Goal: Transaction & Acquisition: Purchase product/service

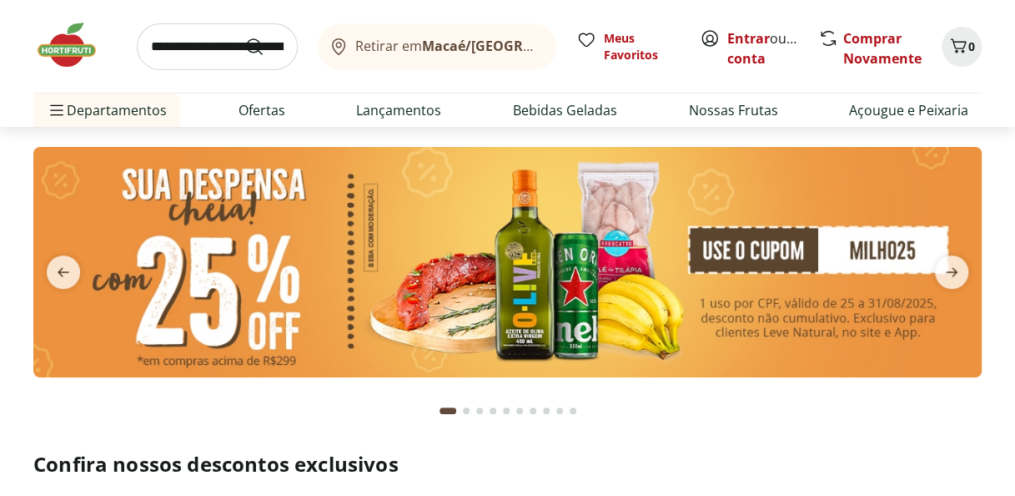
click at [845, 266] on img at bounding box center [507, 261] width 949 height 229
click at [962, 274] on span "next" at bounding box center [951, 271] width 33 height 33
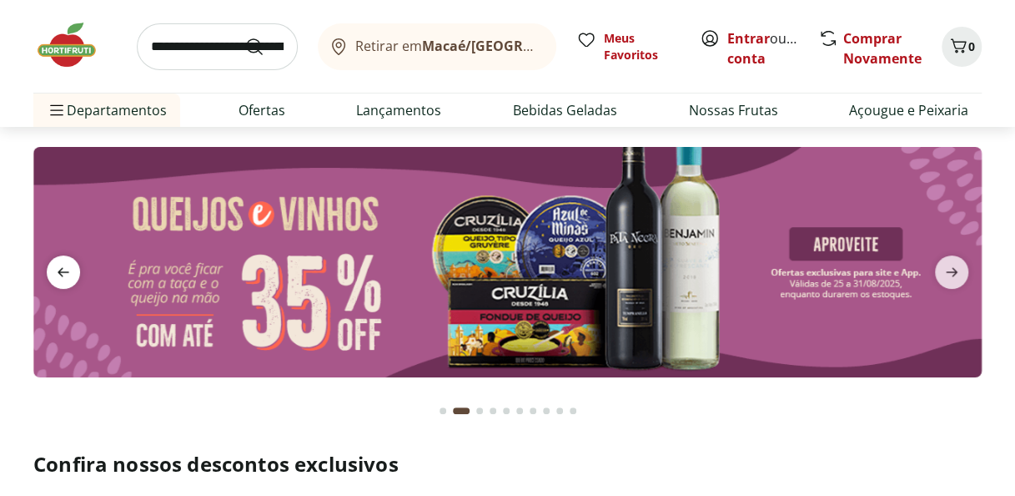
click at [63, 268] on icon "previous" at bounding box center [63, 272] width 20 height 20
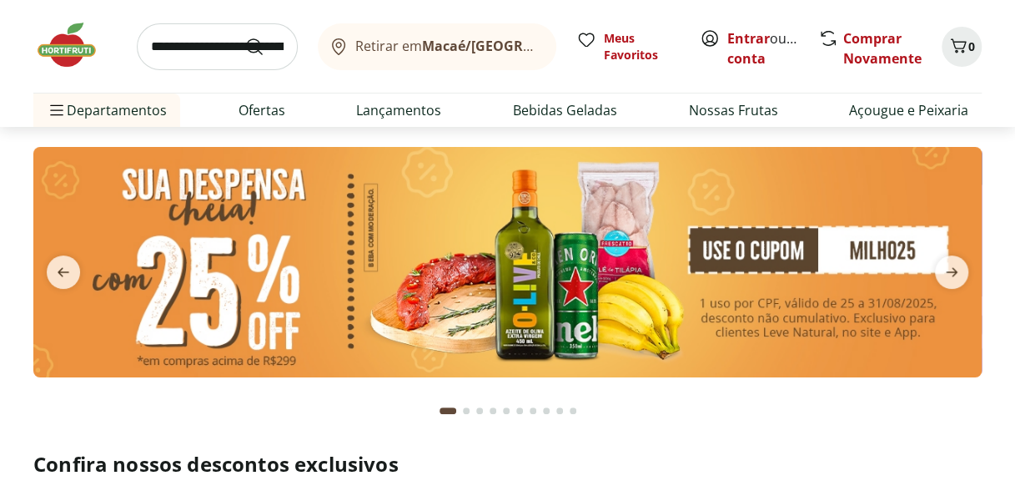
click at [542, 367] on img at bounding box center [507, 261] width 949 height 229
click at [954, 270] on icon "next" at bounding box center [952, 272] width 12 height 9
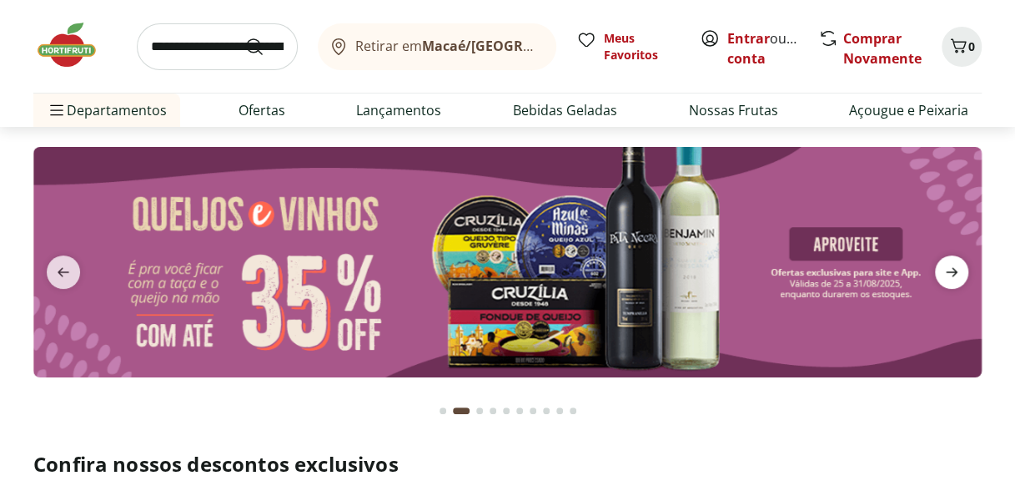
click at [954, 270] on icon "next" at bounding box center [952, 272] width 12 height 9
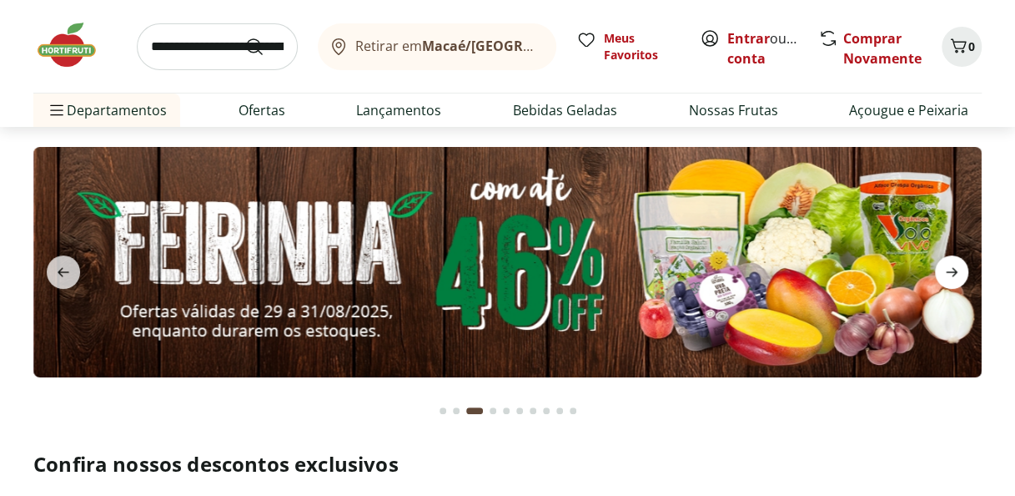
click at [954, 270] on icon "next" at bounding box center [952, 272] width 12 height 9
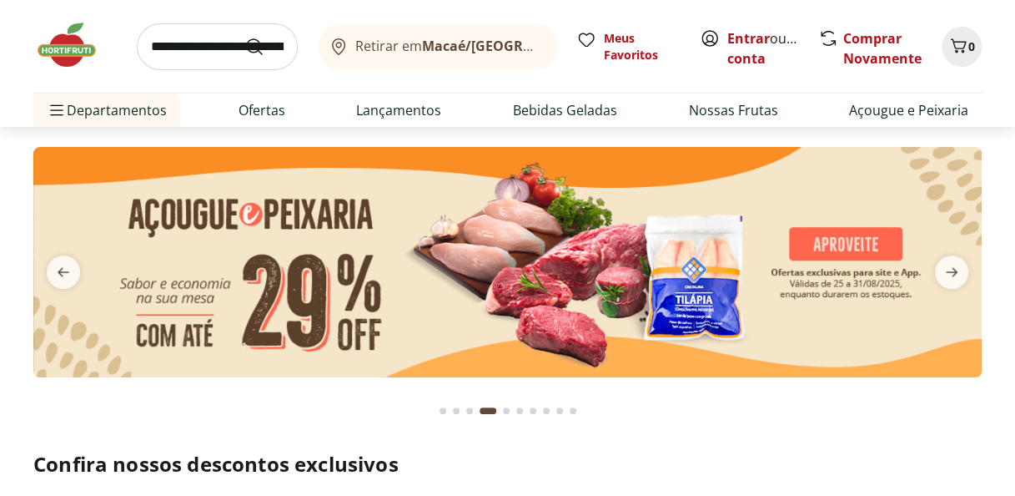
scroll to position [433, 0]
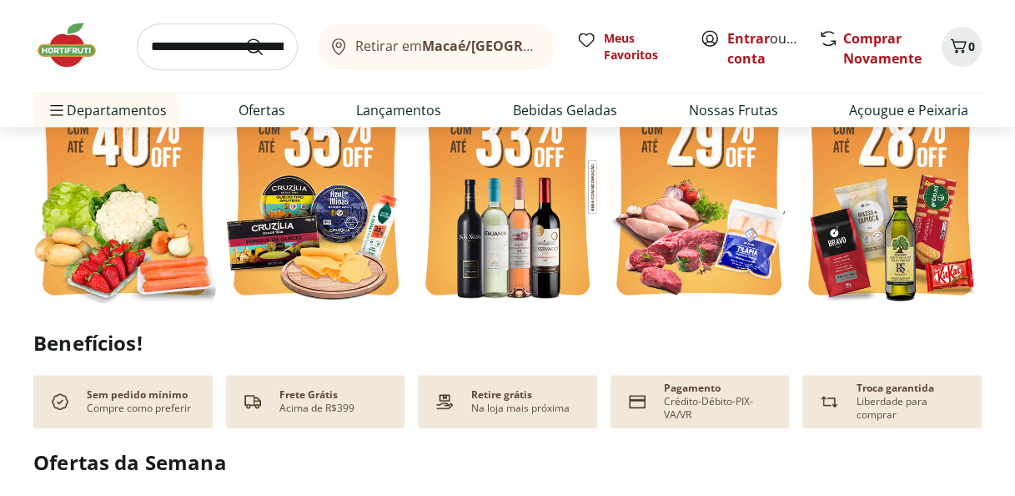
click at [134, 220] on img at bounding box center [124, 186] width 183 height 244
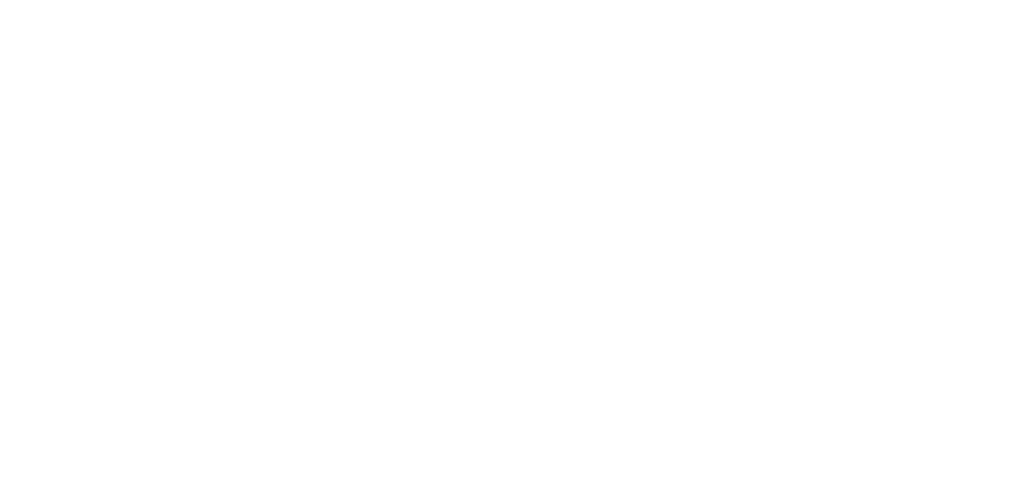
select select "**********"
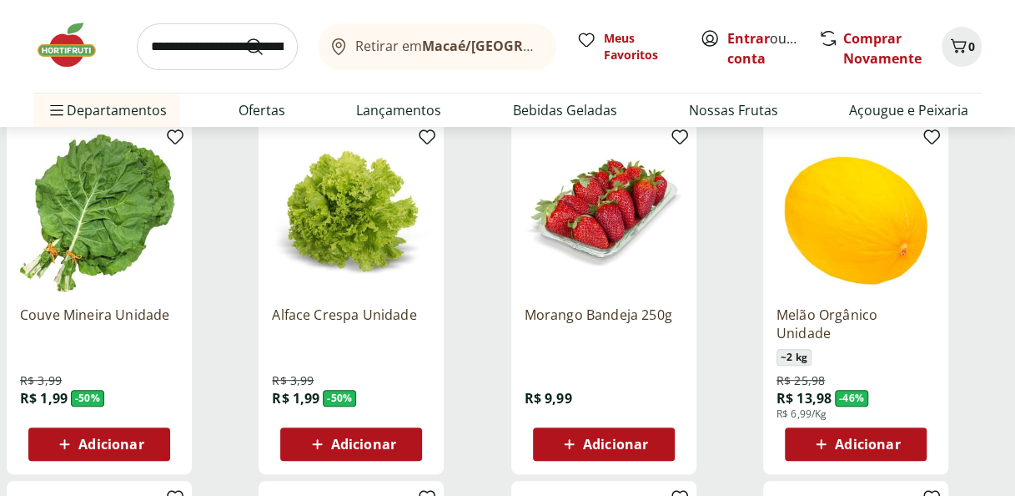
scroll to position [189, 0]
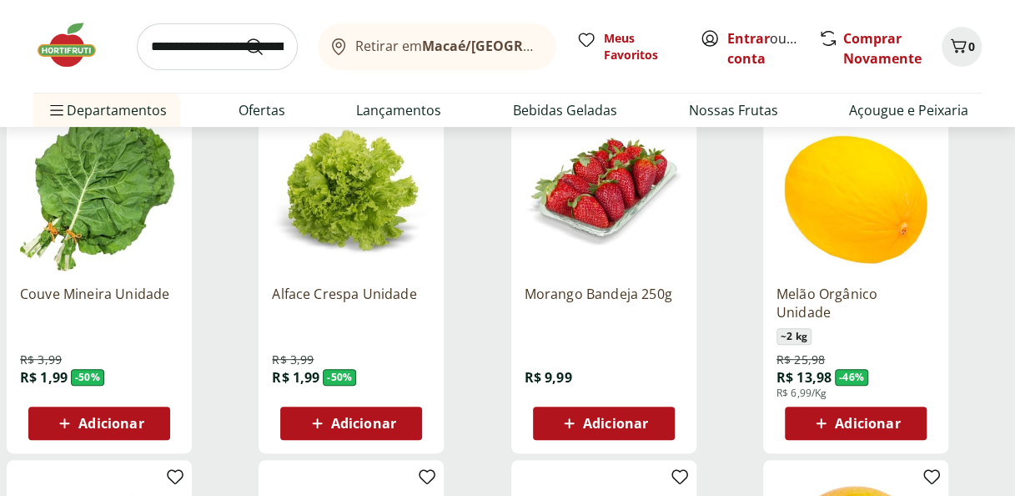
click at [591, 411] on div "Adicionar" at bounding box center [604, 423] width 115 height 30
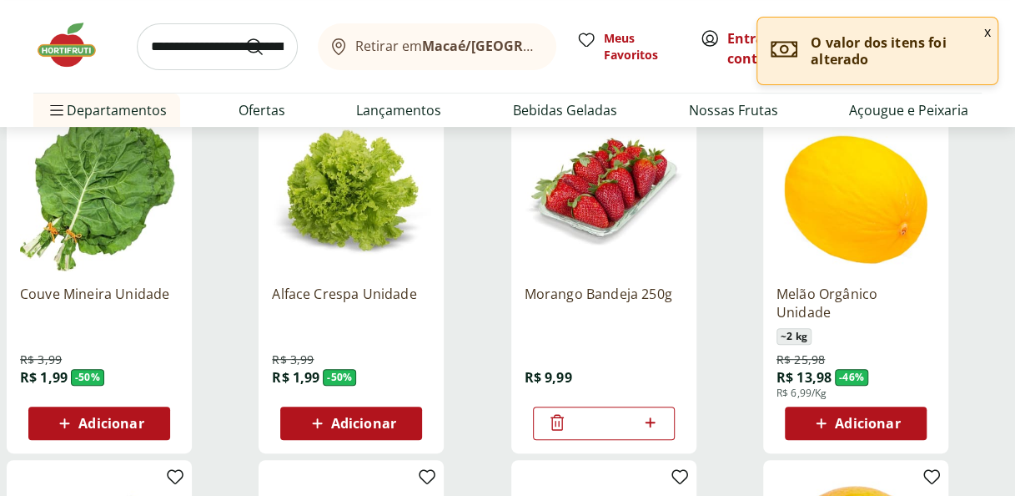
click at [854, 419] on span "Adicionar" at bounding box center [867, 422] width 65 height 13
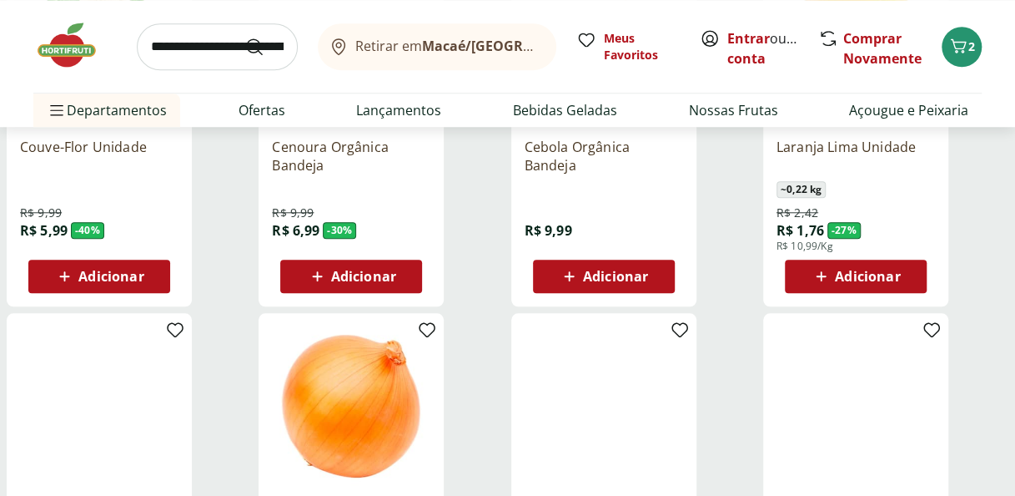
scroll to position [629, 0]
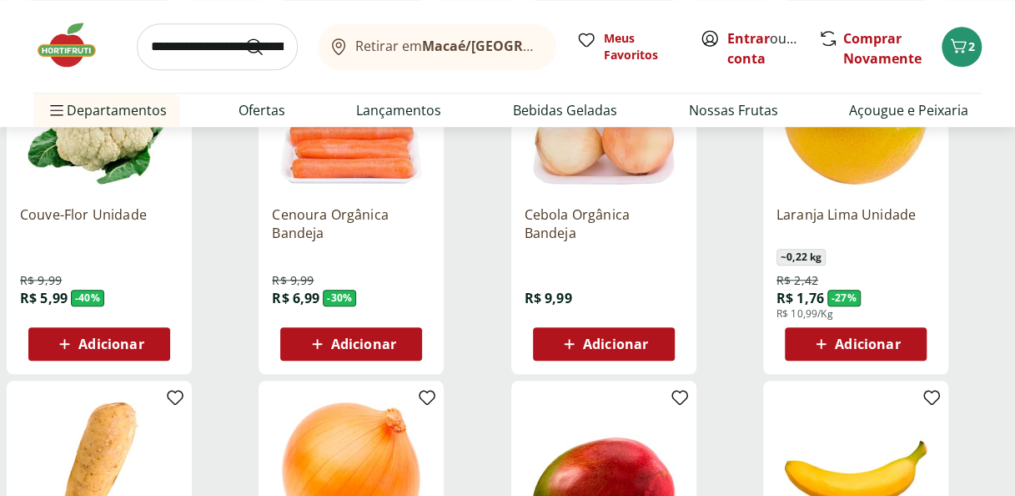
click at [336, 337] on span "Adicionar" at bounding box center [363, 343] width 65 height 13
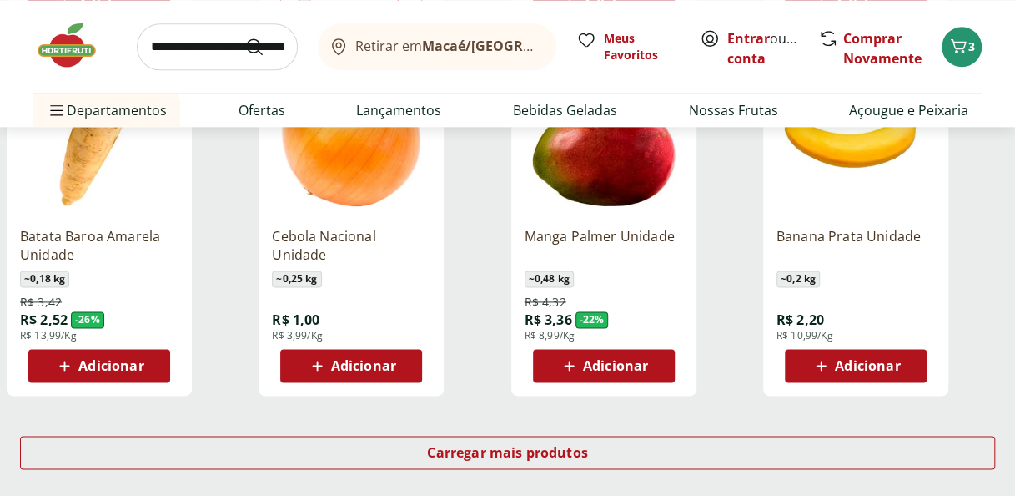
scroll to position [981, 0]
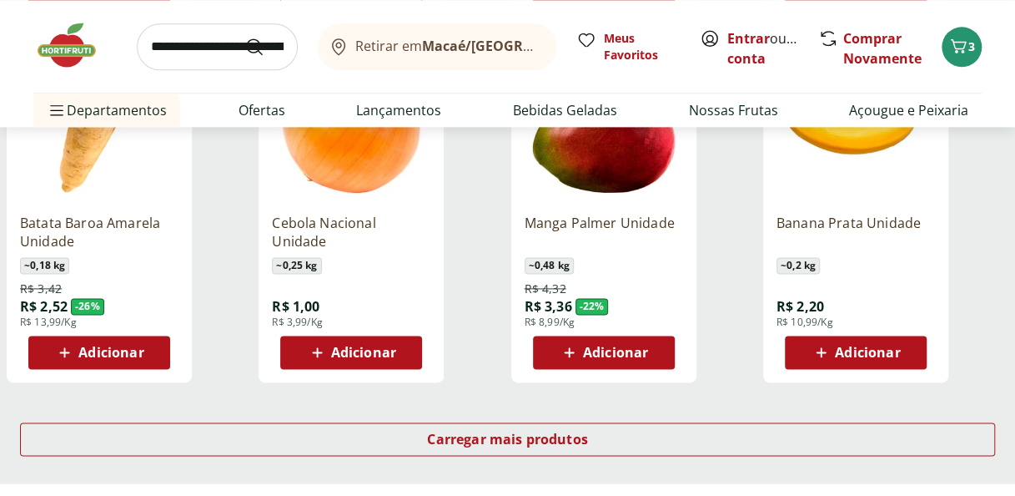
click at [629, 359] on span "Adicionar" at bounding box center [615, 351] width 65 height 13
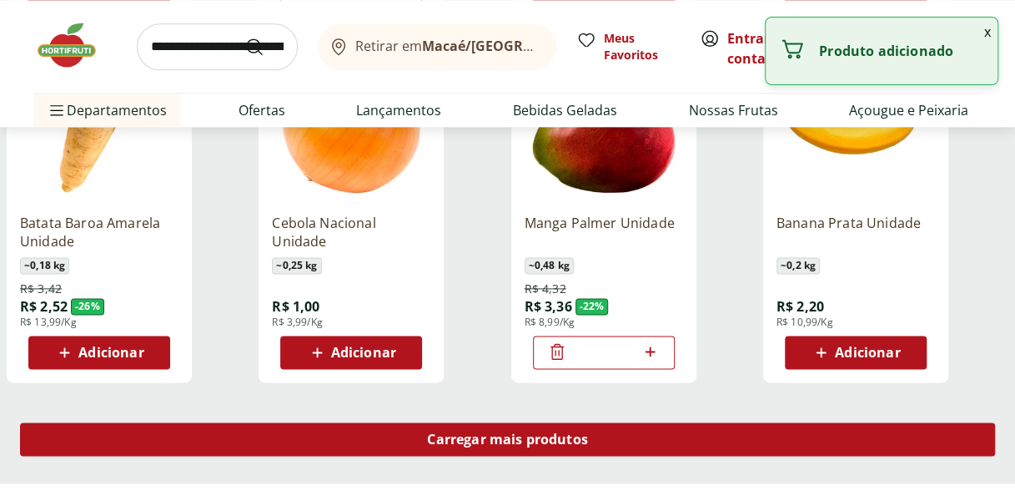
click at [593, 441] on div "Carregar mais produtos" at bounding box center [507, 438] width 975 height 33
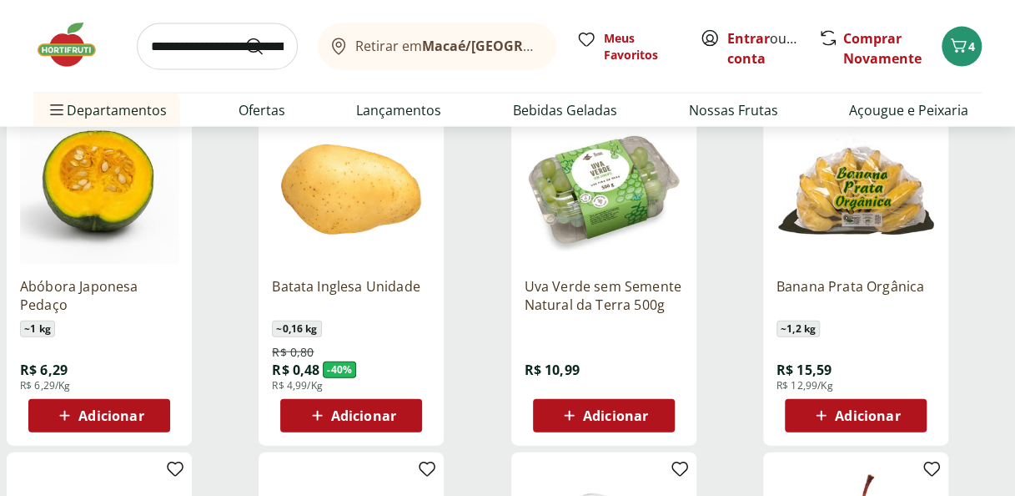
scroll to position [1653, 0]
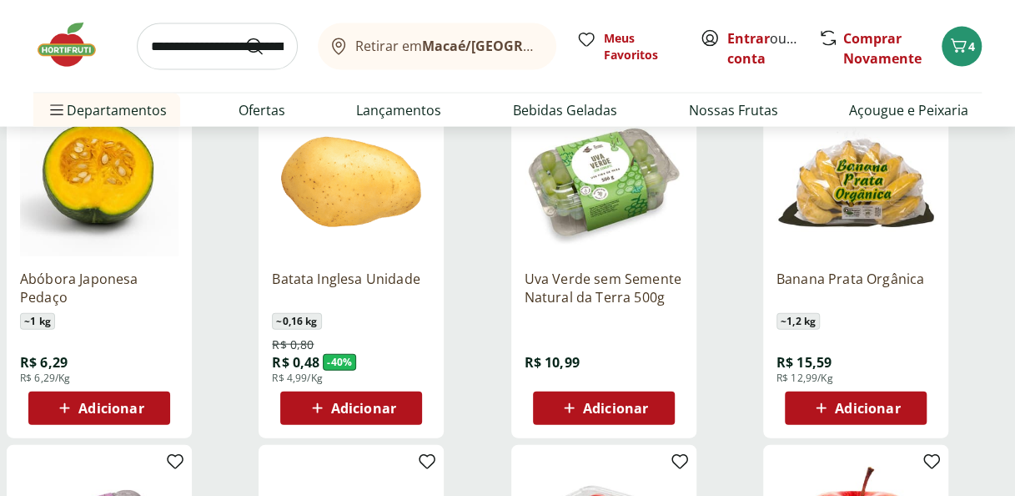
click at [827, 416] on icon at bounding box center [821, 408] width 21 height 20
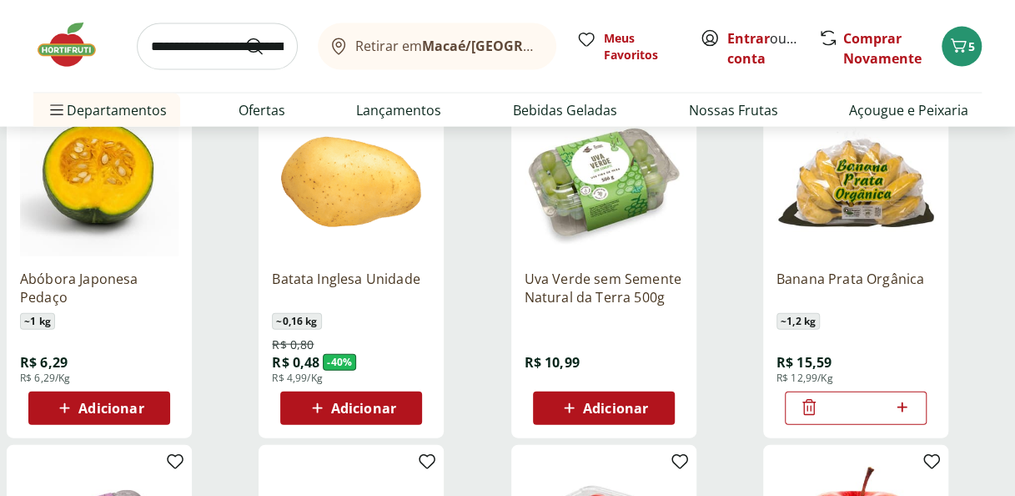
click at [981, 32] on div "Retirar em Macaé/RJ Meus Favoritos Entrar ou Criar conta Comprar Novamente 5" at bounding box center [507, 46] width 949 height 93
click at [971, 42] on span "5" at bounding box center [972, 46] width 7 height 16
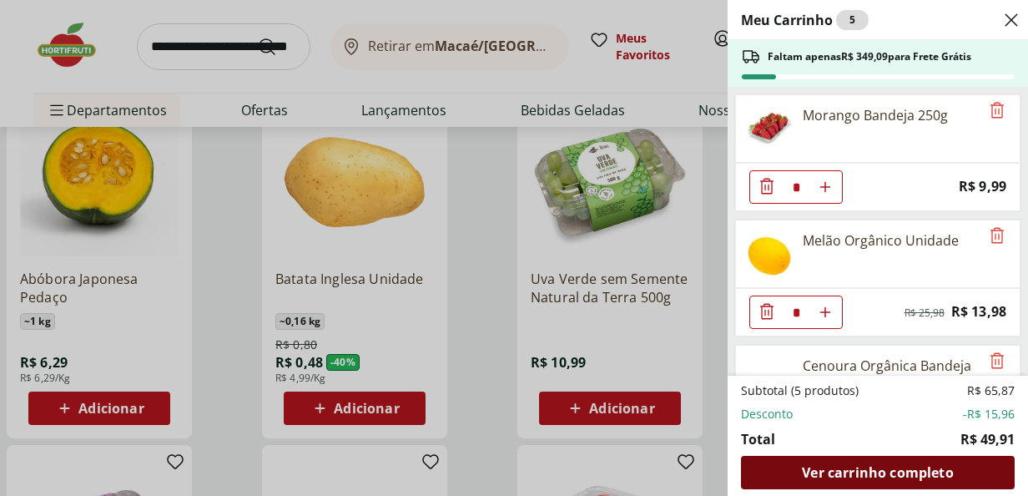
click at [814, 466] on span "Ver carrinho completo" at bounding box center [877, 472] width 151 height 13
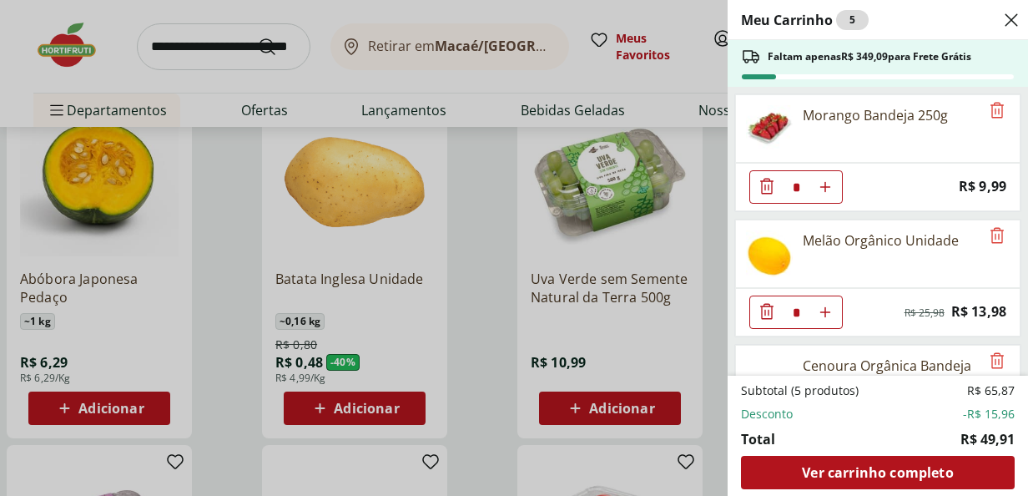
click at [1008, 25] on icon "Close" at bounding box center [1011, 20] width 20 height 20
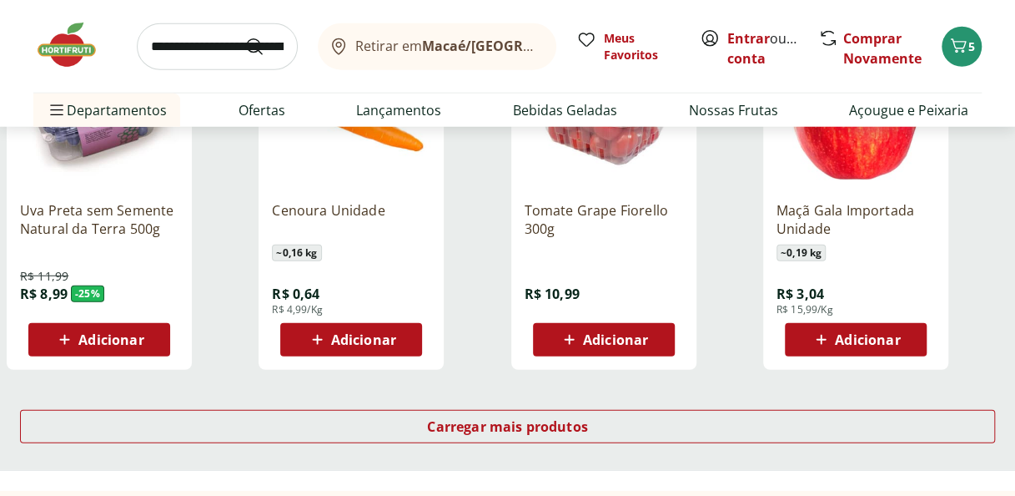
scroll to position [2068, 0]
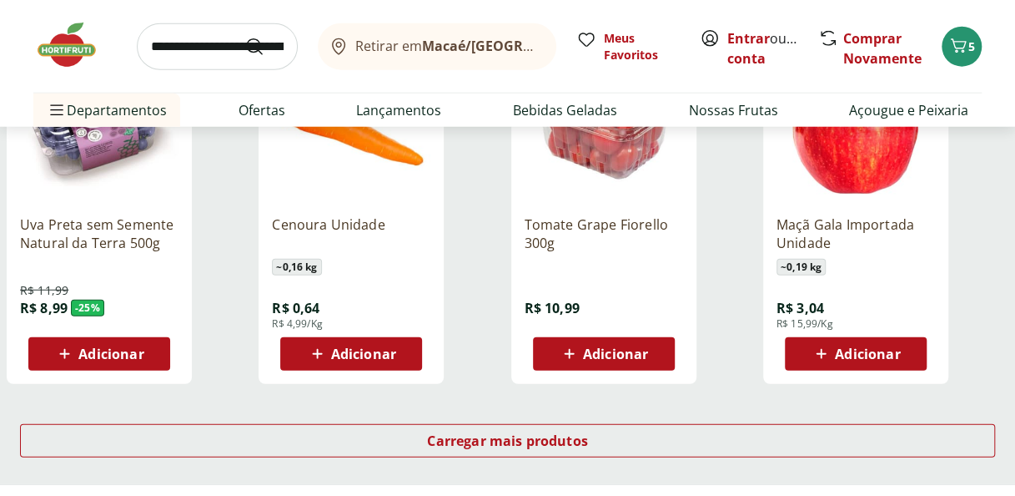
click at [132, 339] on div "Adicionar" at bounding box center [99, 354] width 115 height 30
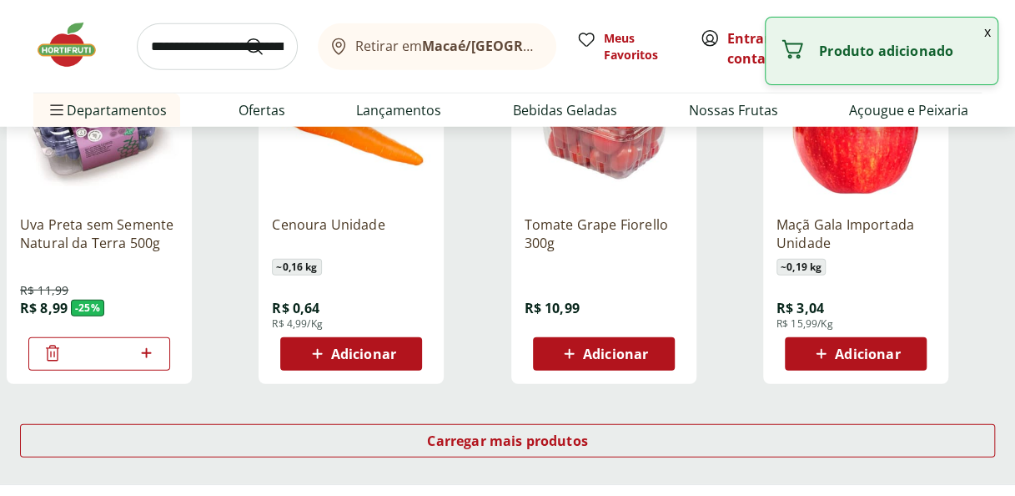
click at [607, 352] on span "Adicionar" at bounding box center [615, 353] width 65 height 13
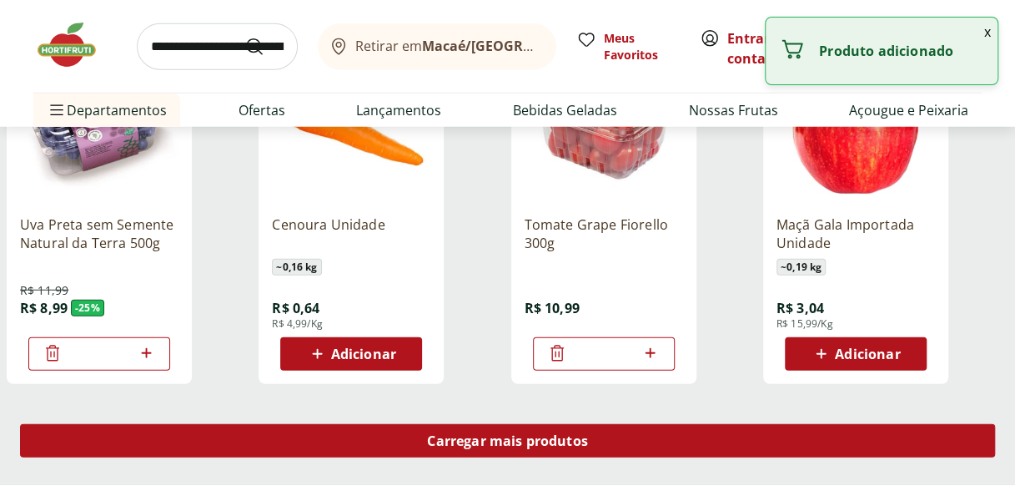
click at [592, 448] on div "Carregar mais produtos" at bounding box center [507, 440] width 975 height 33
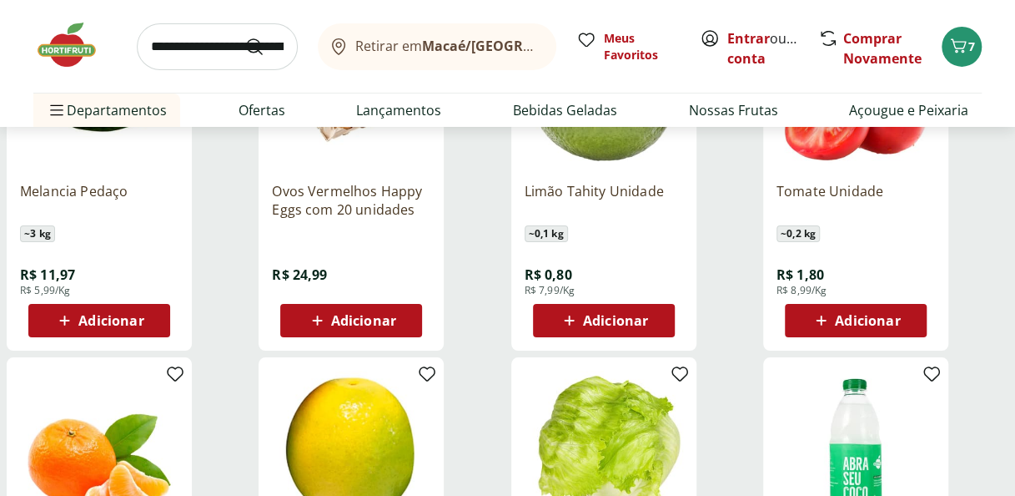
scroll to position [2865, 0]
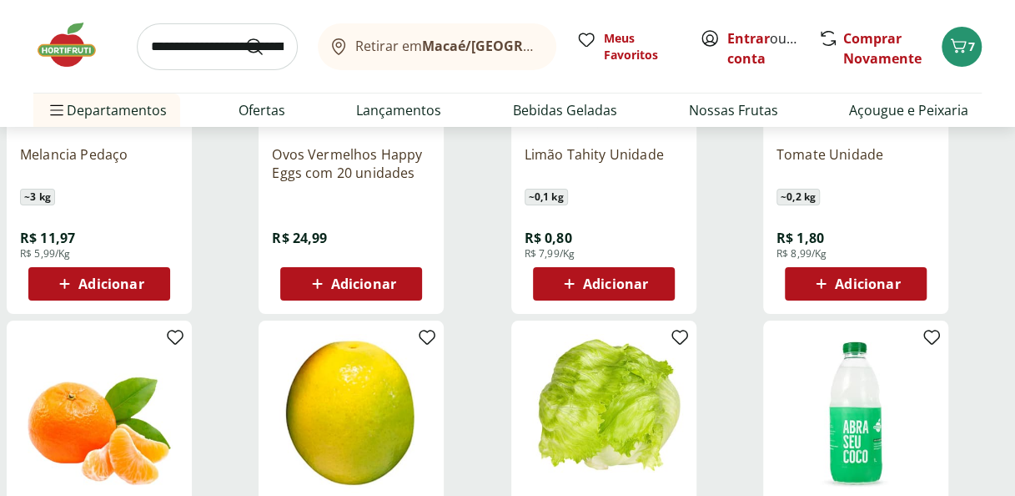
click at [380, 295] on div "Adicionar" at bounding box center [351, 284] width 115 height 30
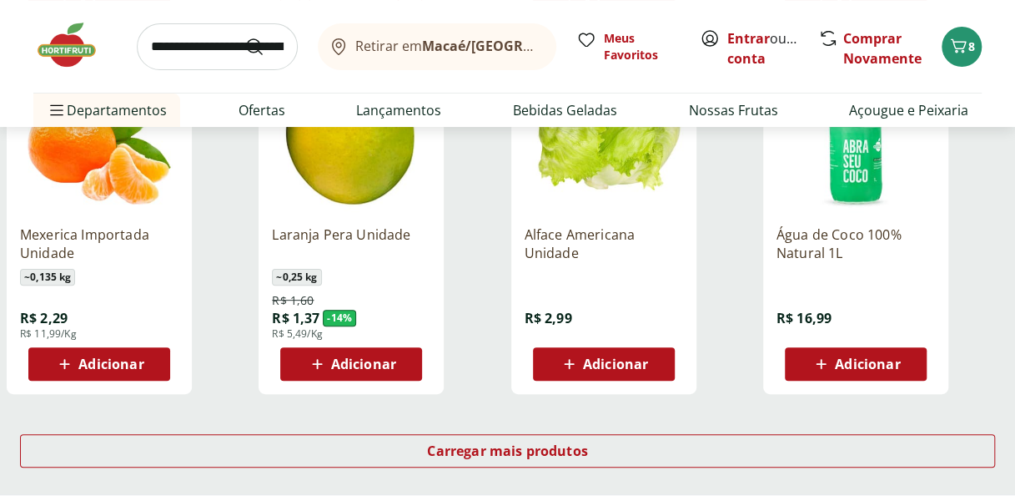
scroll to position [0, 0]
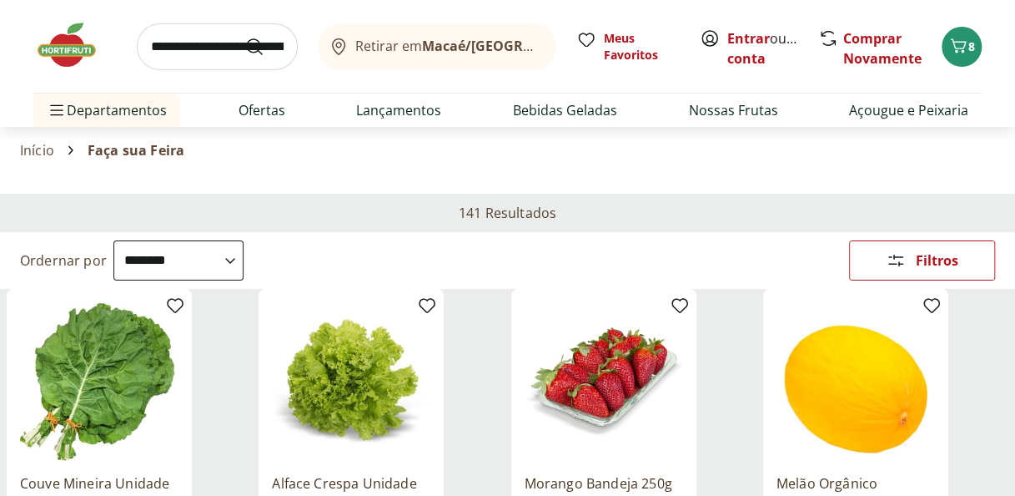
click at [49, 45] on img at bounding box center [74, 45] width 83 height 50
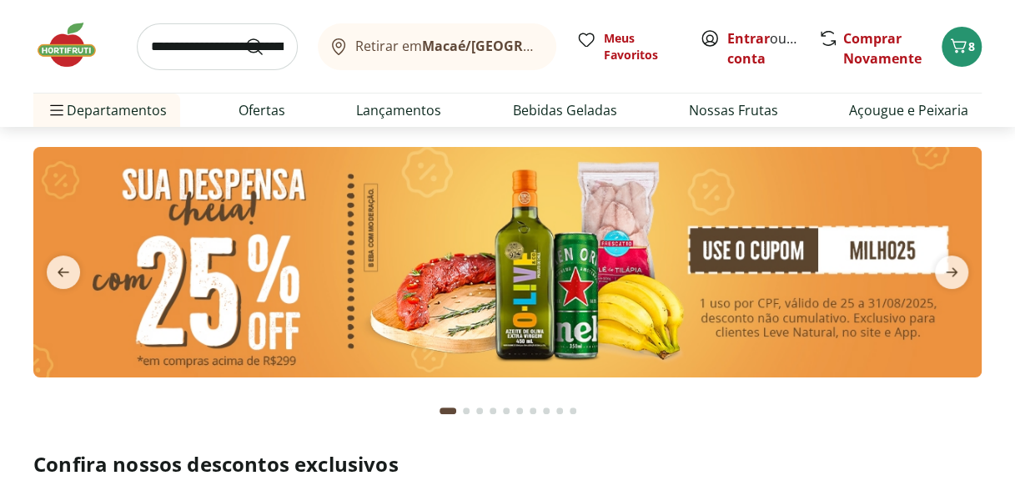
click at [664, 401] on section at bounding box center [507, 288] width 949 height 283
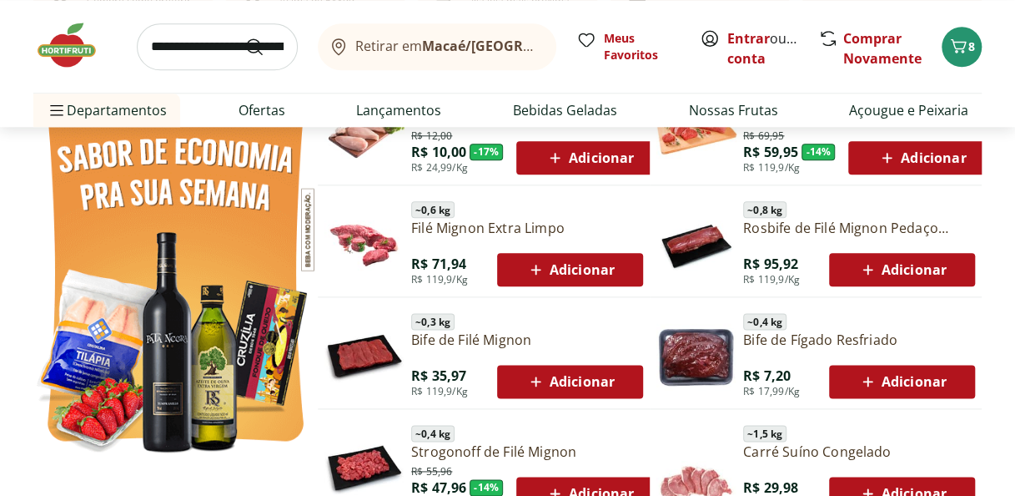
scroll to position [886, 0]
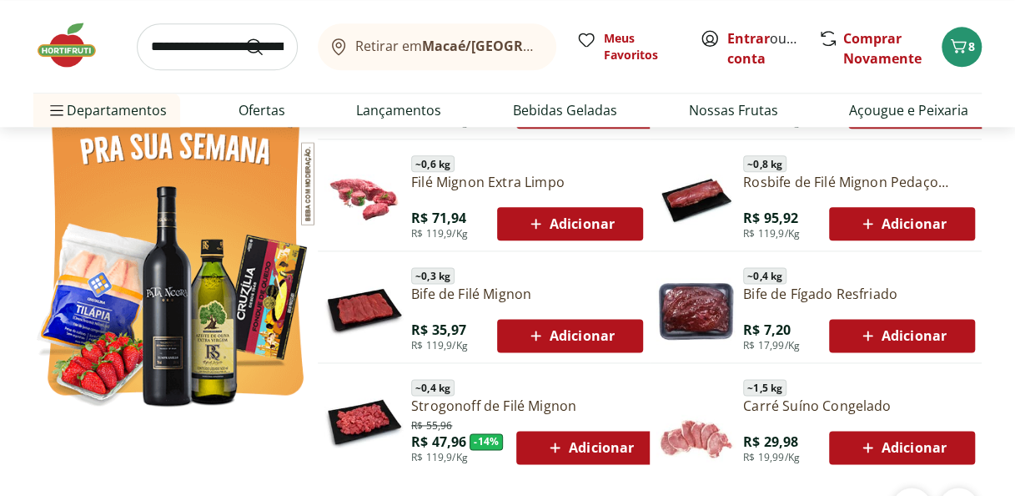
click at [587, 441] on span "Adicionar" at bounding box center [589, 447] width 89 height 20
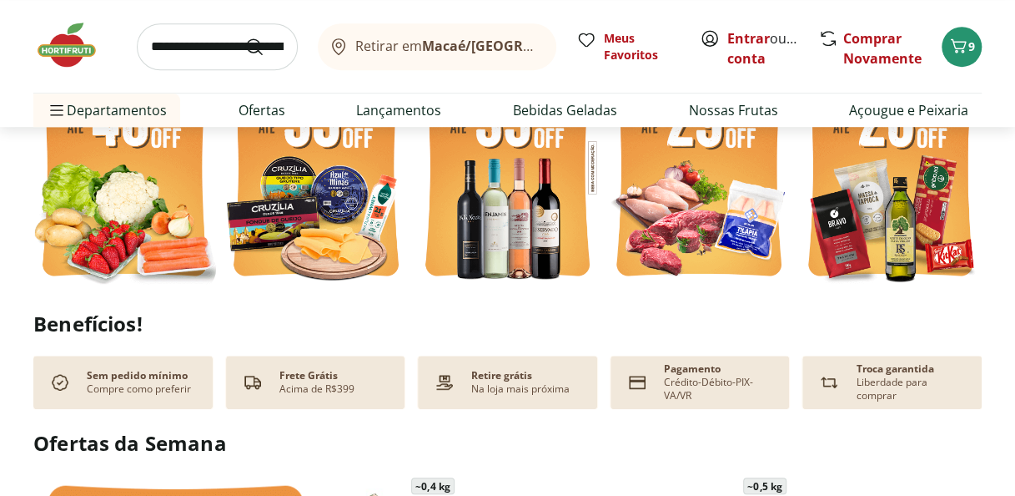
scroll to position [19, 0]
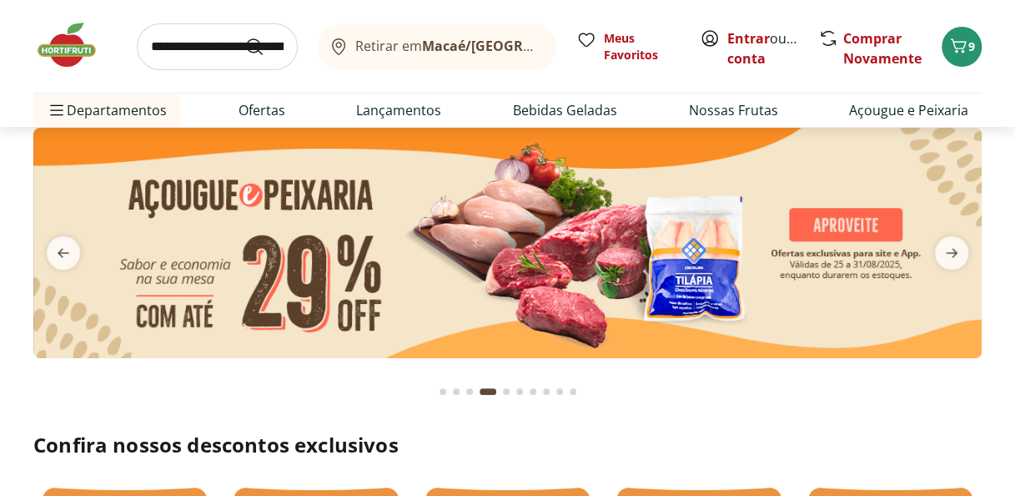
click at [819, 290] on img at bounding box center [507, 242] width 949 height 229
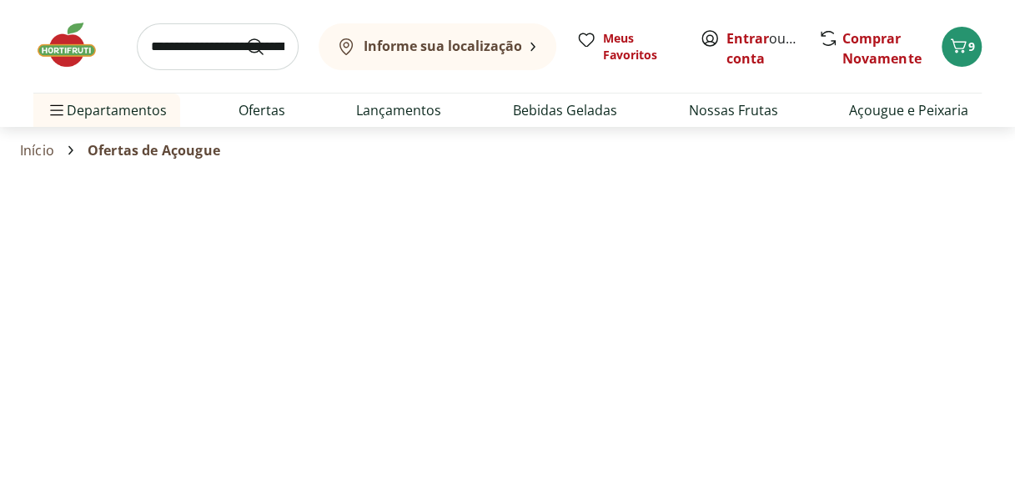
select select "**********"
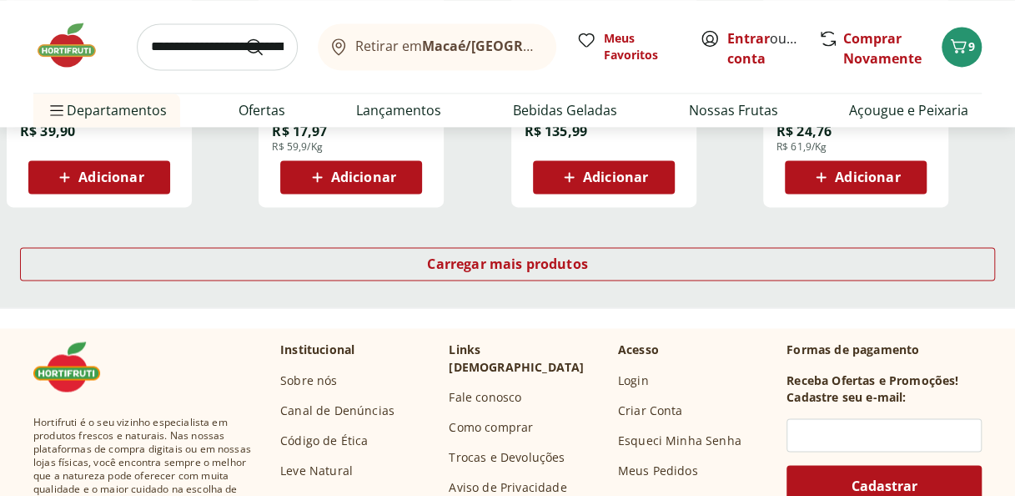
scroll to position [1016, 0]
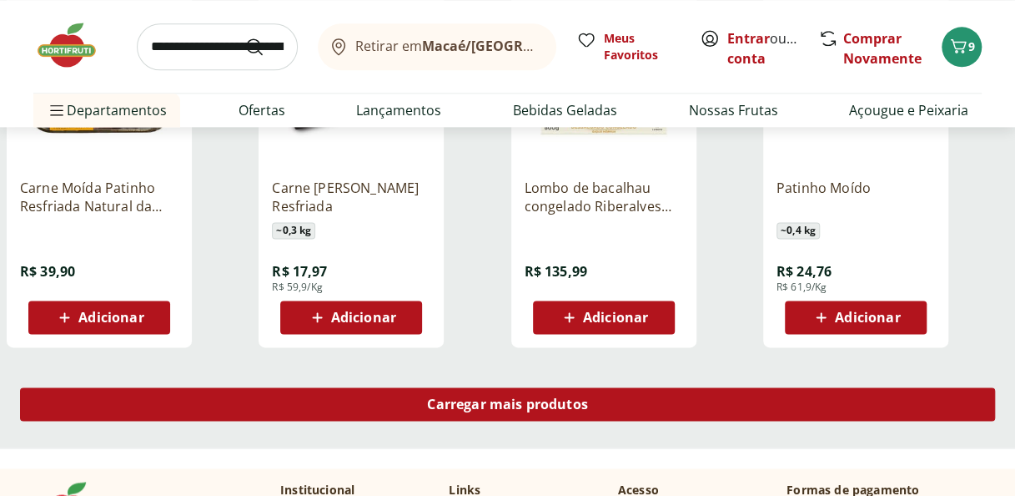
click at [686, 402] on div "Carregar mais produtos" at bounding box center [507, 403] width 975 height 33
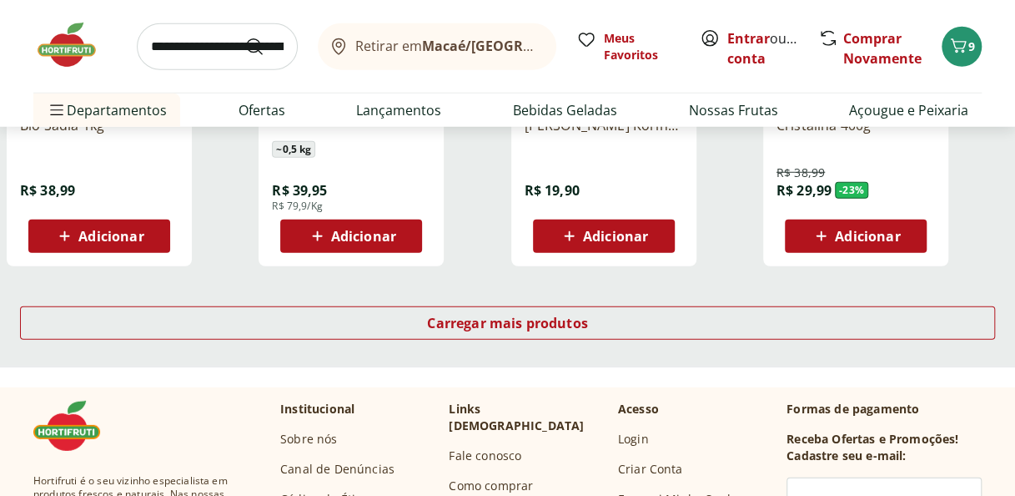
scroll to position [2181, 0]
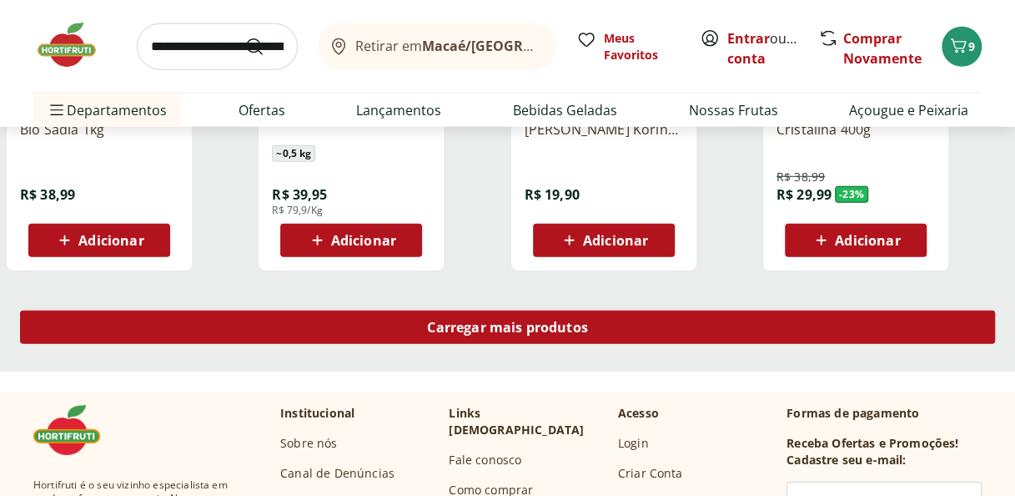
click at [664, 324] on div "Carregar mais produtos" at bounding box center [507, 326] width 975 height 33
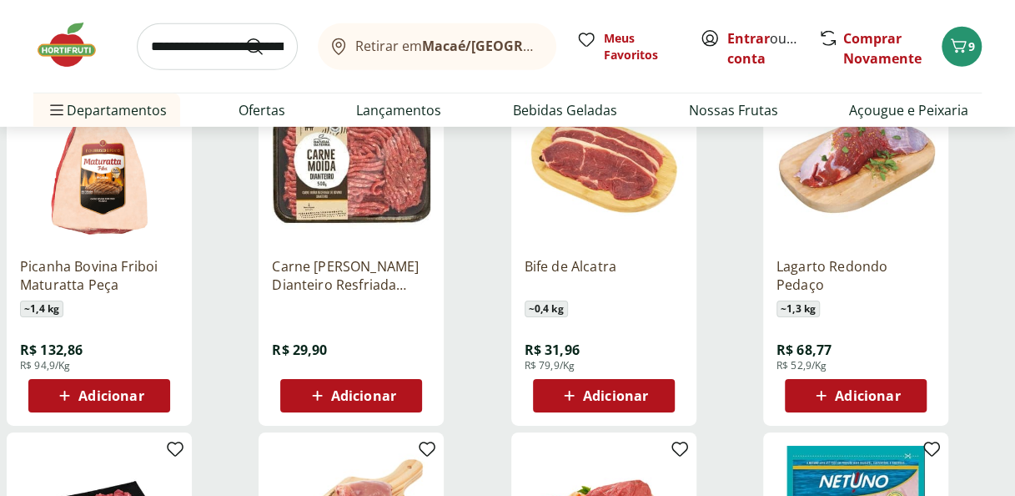
scroll to position [2400, 0]
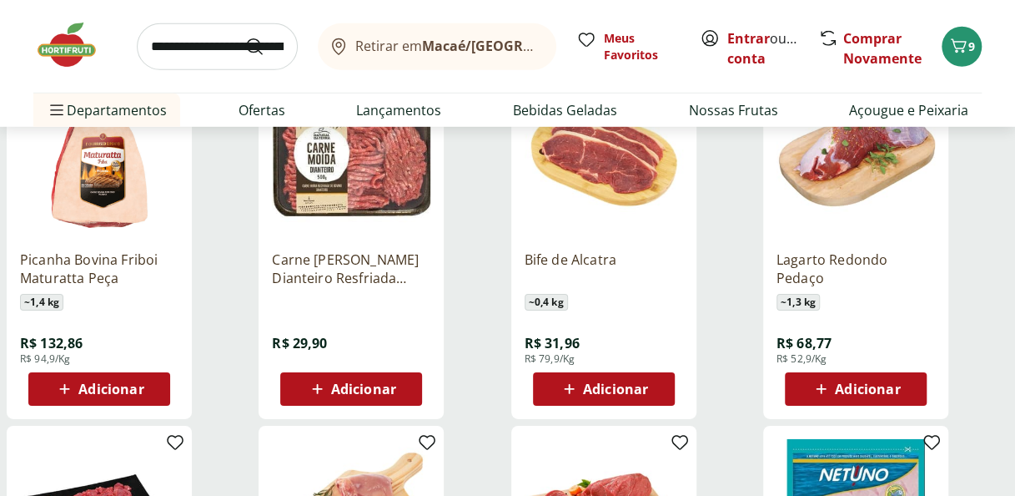
click at [98, 394] on span "Adicionar" at bounding box center [110, 388] width 65 height 13
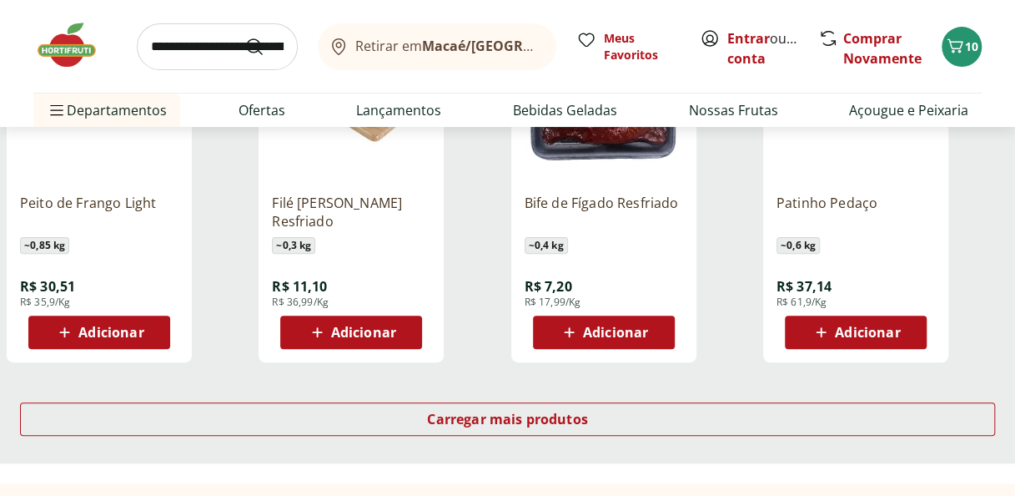
scroll to position [3147, 0]
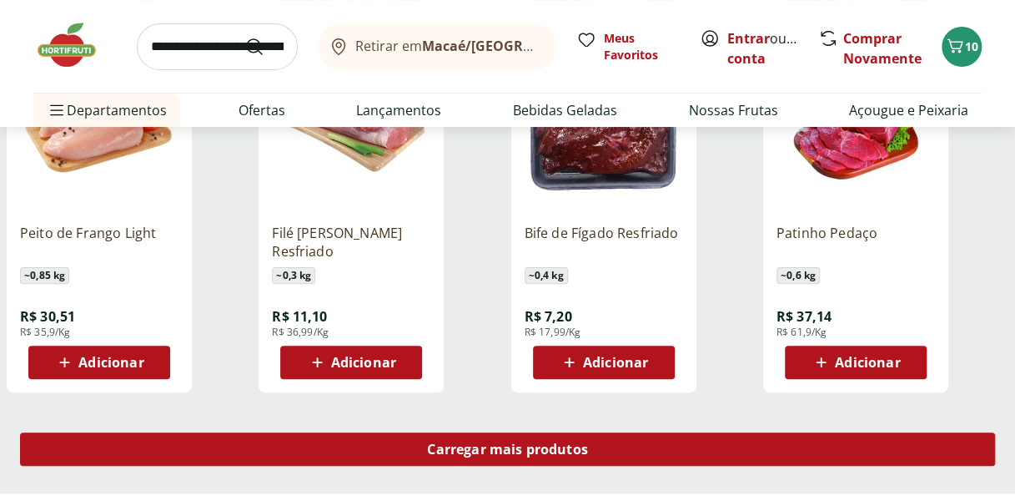
click at [763, 459] on div "Carregar mais produtos" at bounding box center [507, 448] width 975 height 33
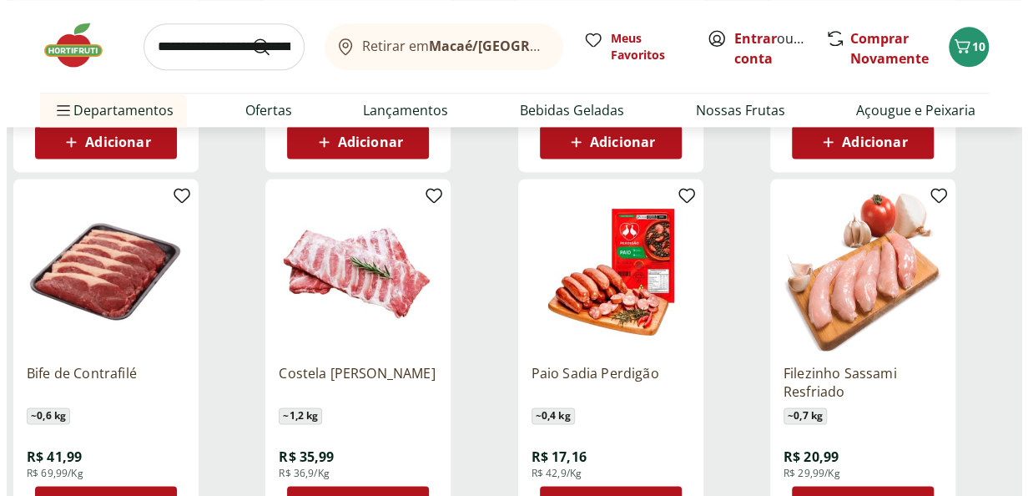
scroll to position [4132, 0]
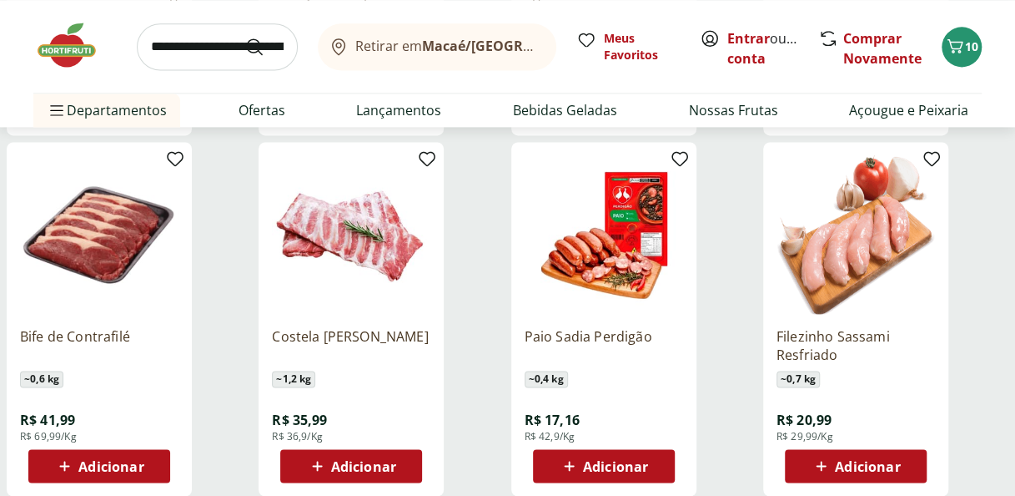
click at [159, 458] on button "Adicionar" at bounding box center [99, 465] width 142 height 33
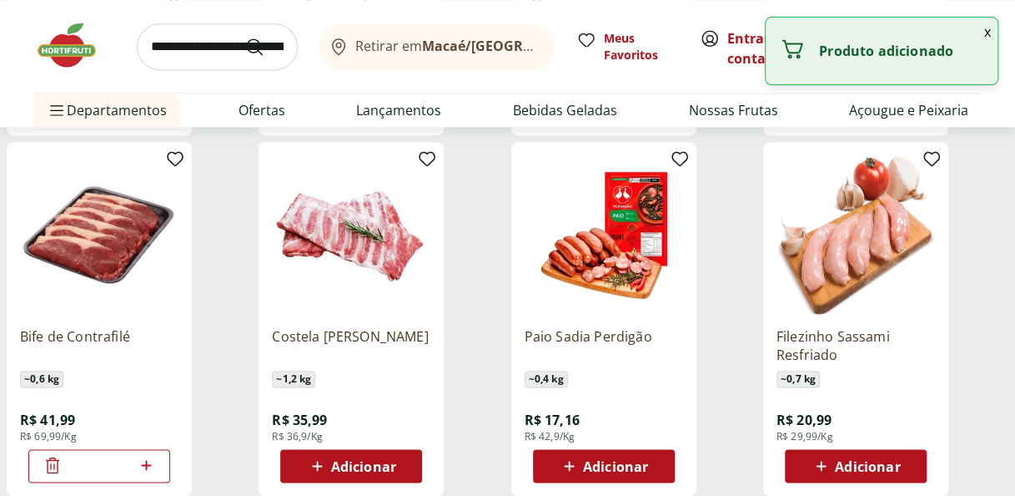
click at [988, 32] on button "x" at bounding box center [988, 32] width 20 height 28
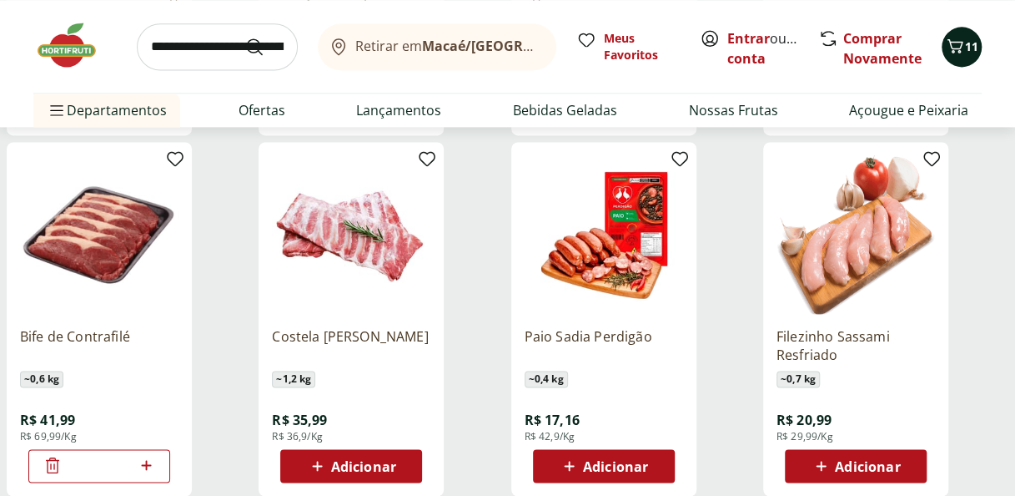
click at [951, 43] on icon "Carrinho" at bounding box center [955, 46] width 20 height 20
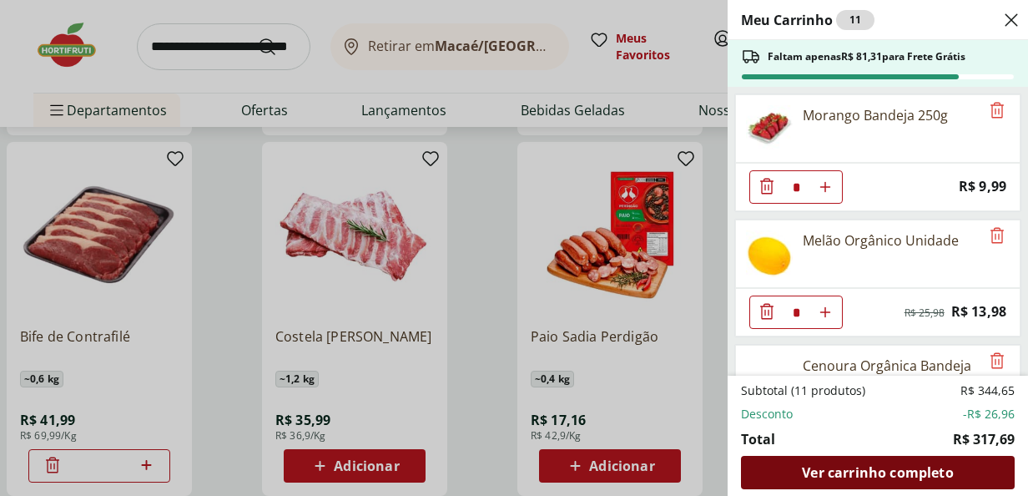
click at [821, 467] on span "Ver carrinho completo" at bounding box center [877, 472] width 151 height 13
